Goal: Find specific page/section: Find specific page/section

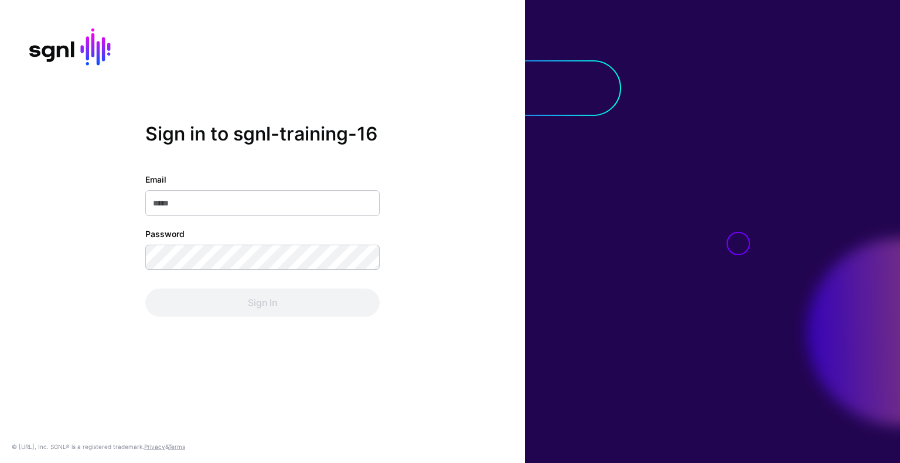
click at [293, 210] on input "Email" at bounding box center [262, 203] width 234 height 26
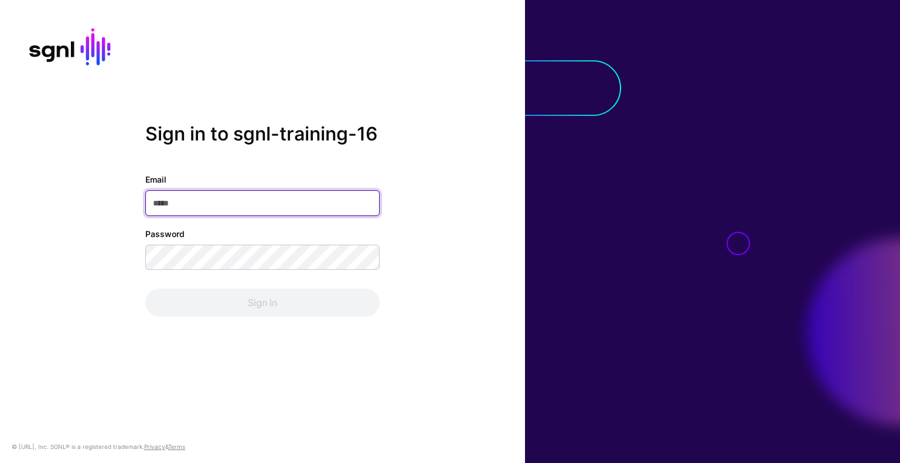
type input "**********"
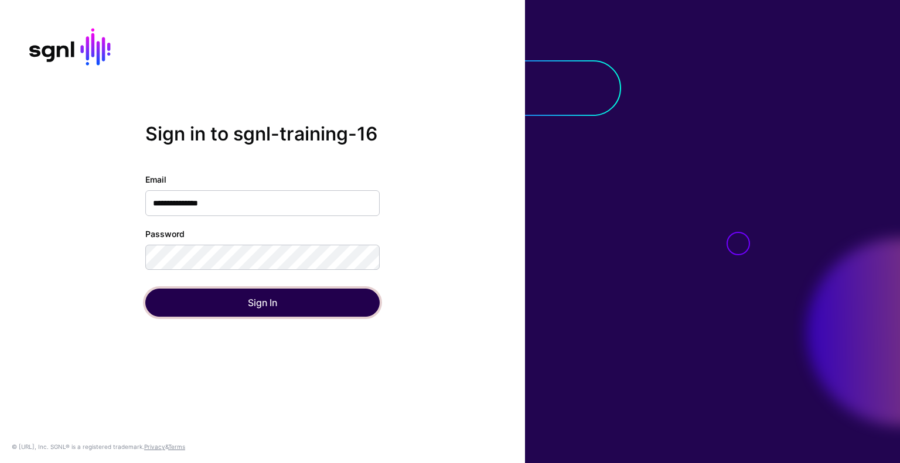
click at [333, 304] on button "Sign In" at bounding box center [262, 303] width 234 height 28
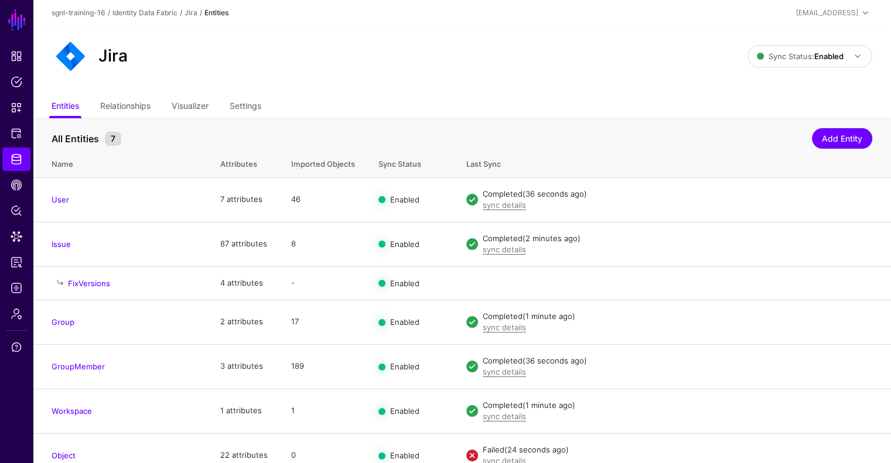
scroll to position [14, 0]
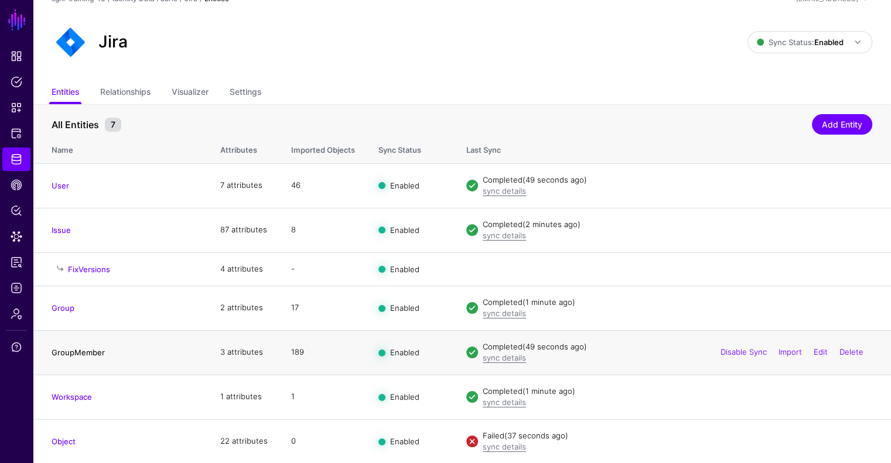
click at [84, 353] on link "GroupMember" at bounding box center [78, 352] width 53 height 9
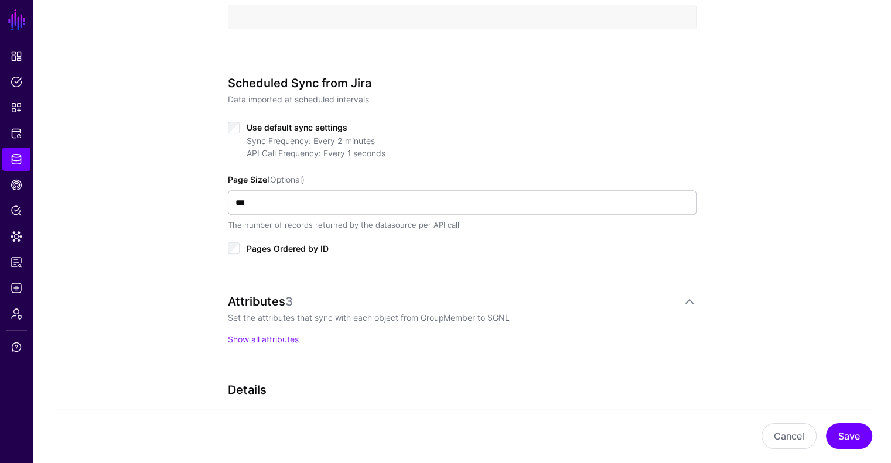
scroll to position [537, 0]
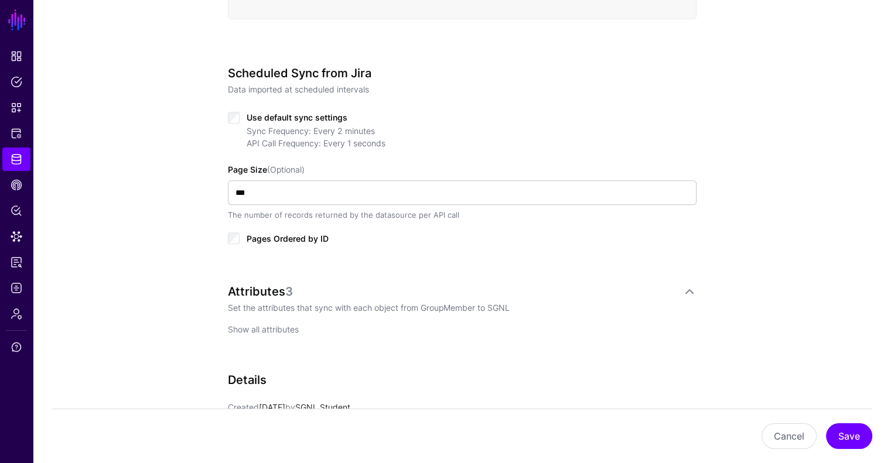
click at [278, 330] on link "Show all attributes" at bounding box center [263, 330] width 71 height 10
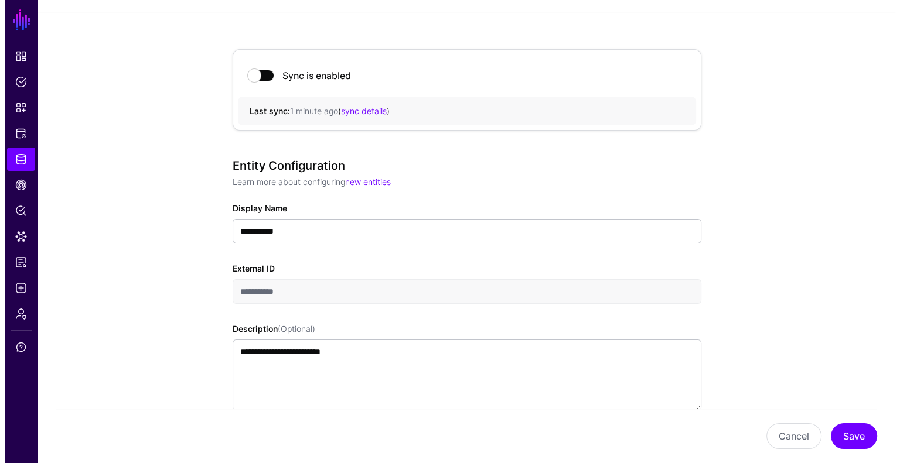
scroll to position [0, 0]
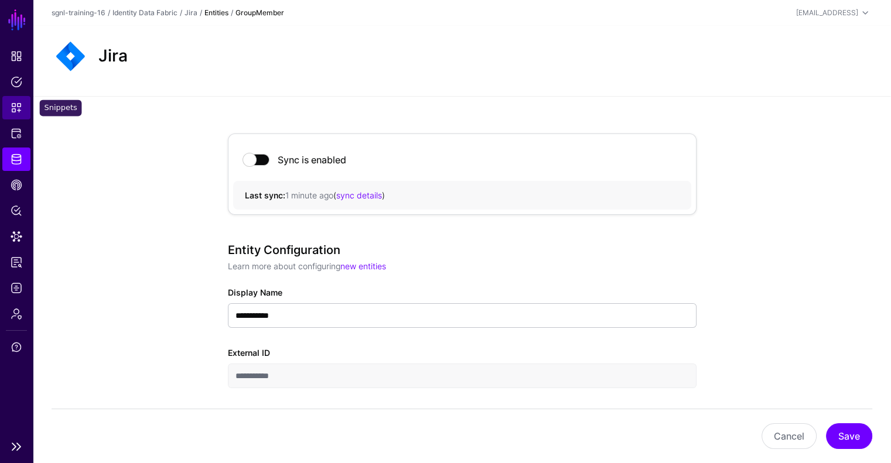
click at [21, 114] on link "Snippets" at bounding box center [16, 107] width 28 height 23
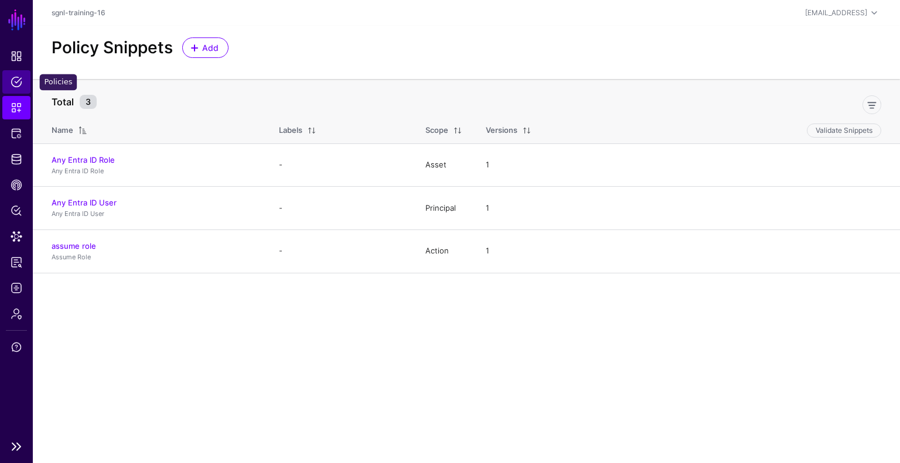
click at [19, 87] on span "Policies" at bounding box center [17, 82] width 12 height 12
